Goal: Task Accomplishment & Management: Manage account settings

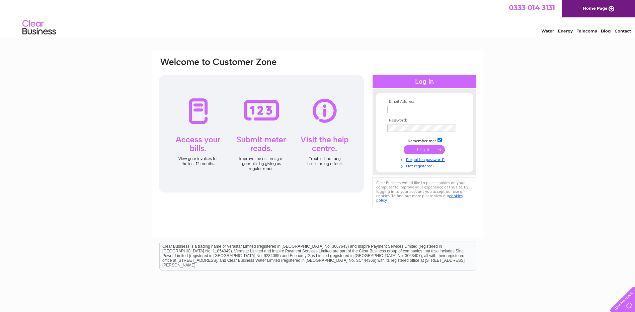
type input "headoffice@cawleyhotels.com"
click at [425, 148] on input "submit" at bounding box center [424, 149] width 41 height 9
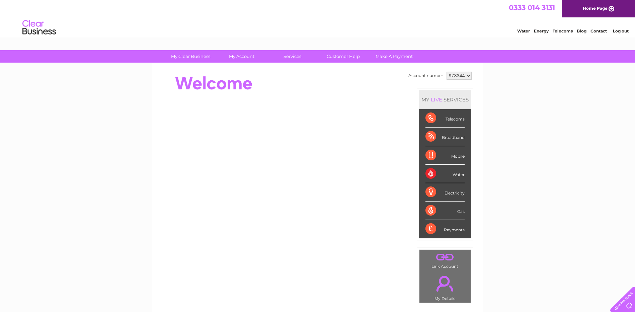
click at [465, 73] on select "973344 999148" at bounding box center [459, 76] width 25 height 8
select select "999148"
click at [447, 72] on select "973344 999148" at bounding box center [459, 76] width 25 height 8
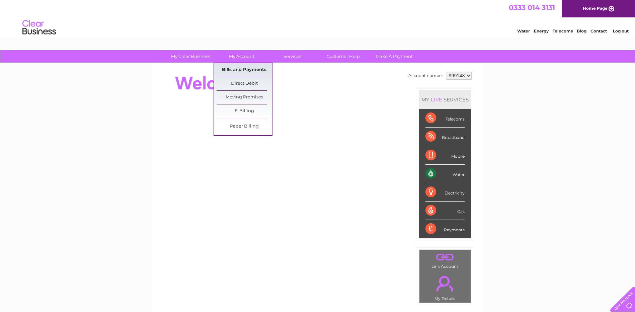
drag, startPoint x: 247, startPoint y: 58, endPoint x: 247, endPoint y: 67, distance: 8.7
click at [247, 58] on link "My Account" at bounding box center [241, 56] width 55 height 12
click at [247, 70] on link "Bills and Payments" at bounding box center [244, 69] width 55 height 13
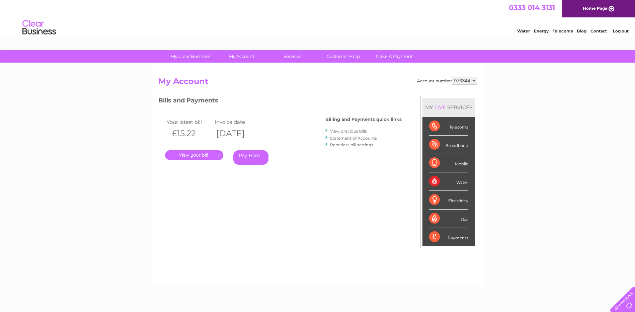
click at [473, 80] on select "973344 999148" at bounding box center [464, 81] width 25 height 8
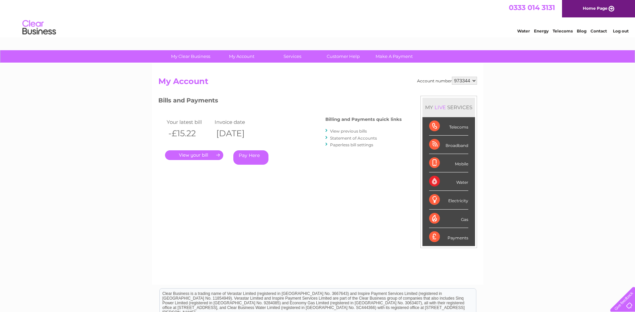
select select "999148"
click at [452, 77] on select "973344 999148" at bounding box center [464, 81] width 25 height 8
click at [344, 130] on link "View previous bills" at bounding box center [348, 131] width 37 height 5
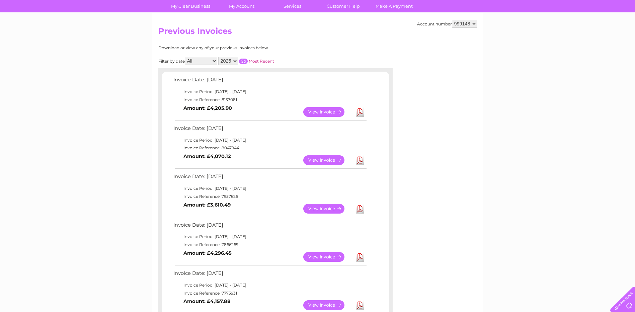
scroll to position [67, 0]
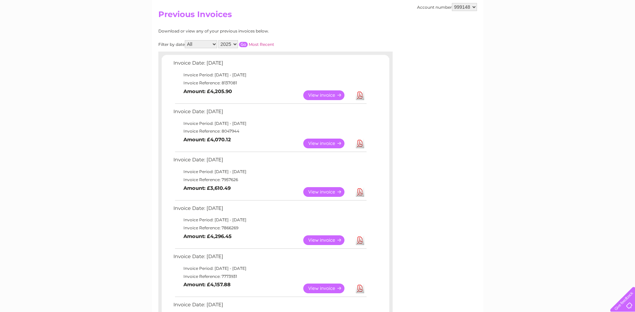
click at [360, 193] on link "Download" at bounding box center [360, 192] width 8 height 10
click at [360, 192] on link "Download" at bounding box center [360, 192] width 8 height 10
